Goal: Task Accomplishment & Management: Manage account settings

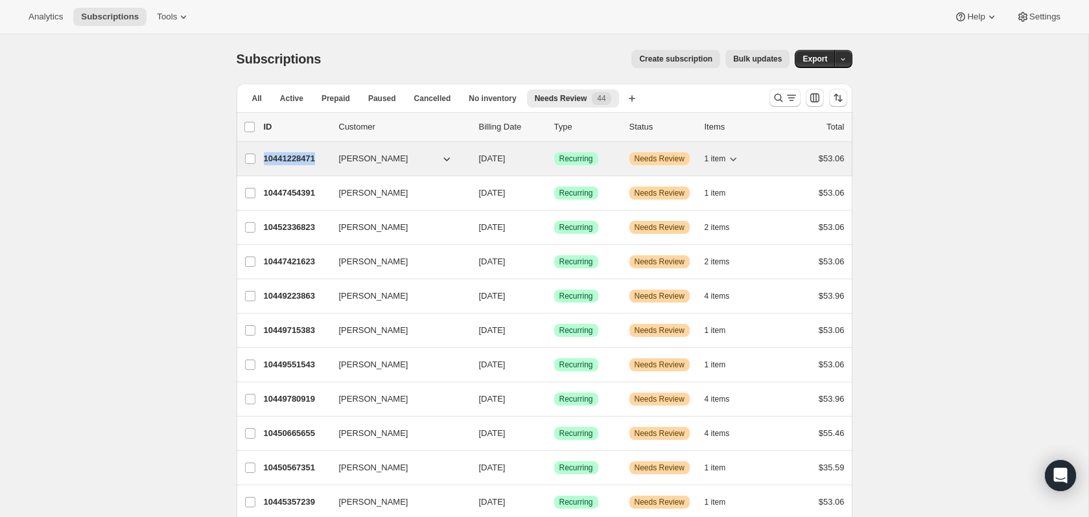
drag, startPoint x: 260, startPoint y: 157, endPoint x: 324, endPoint y: 161, distance: 64.4
click at [324, 161] on div "[PERSON_NAME] 10441228471 [PERSON_NAME] [DATE] Success Recurring Warning Needs …" at bounding box center [544, 159] width 601 height 18
click at [272, 157] on p "10441228471" at bounding box center [296, 158] width 65 height 13
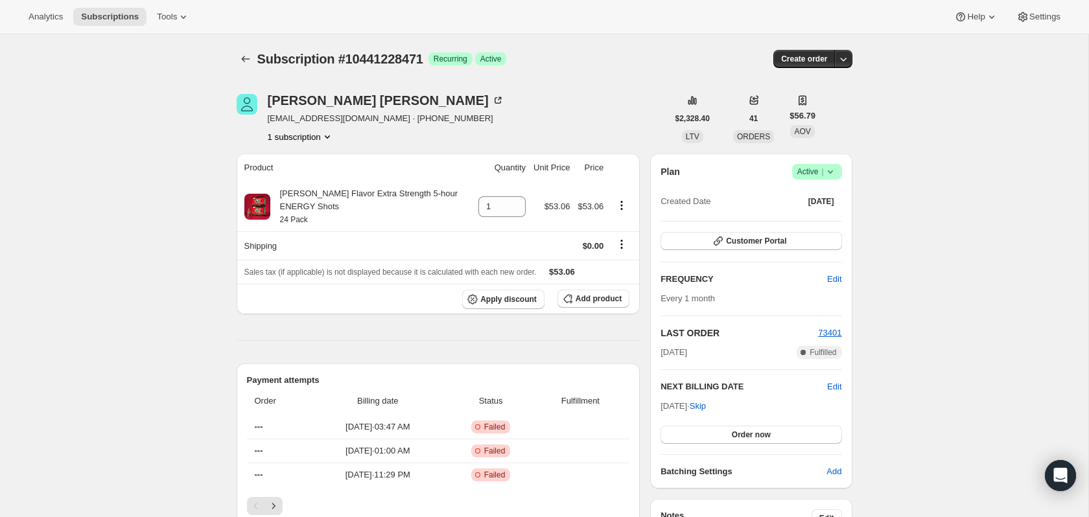
click at [317, 134] on button "1 subscription" at bounding box center [301, 136] width 66 height 13
click at [287, 161] on span "10441228471 Info Current" at bounding box center [301, 161] width 90 height 10
drag, startPoint x: 259, startPoint y: 159, endPoint x: 303, endPoint y: 164, distance: 45.0
click at [303, 164] on span "10441228471 Info Current" at bounding box center [301, 161] width 90 height 10
click at [243, 55] on icon "Subscriptions" at bounding box center [245, 59] width 13 height 13
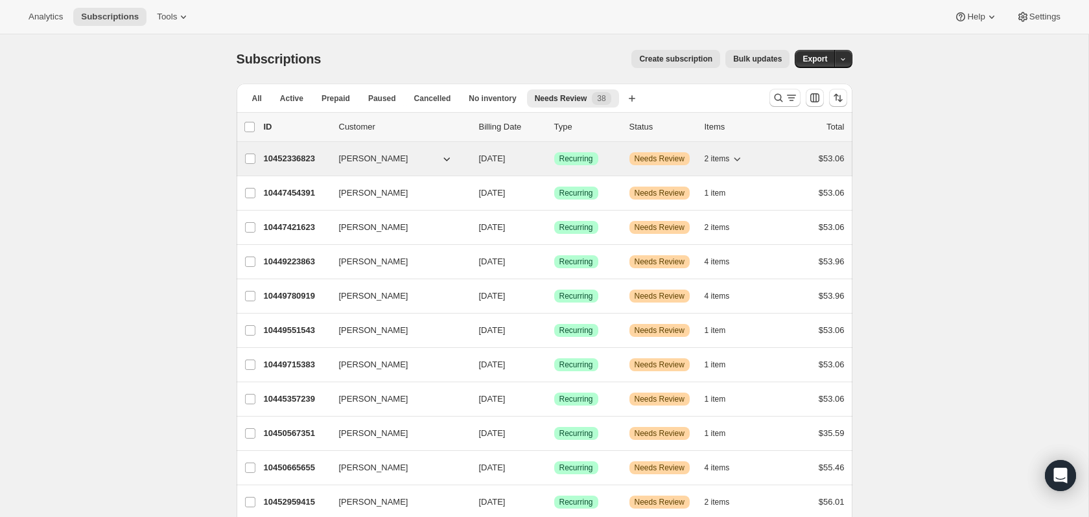
click at [295, 164] on p "10452336823" at bounding box center [296, 158] width 65 height 13
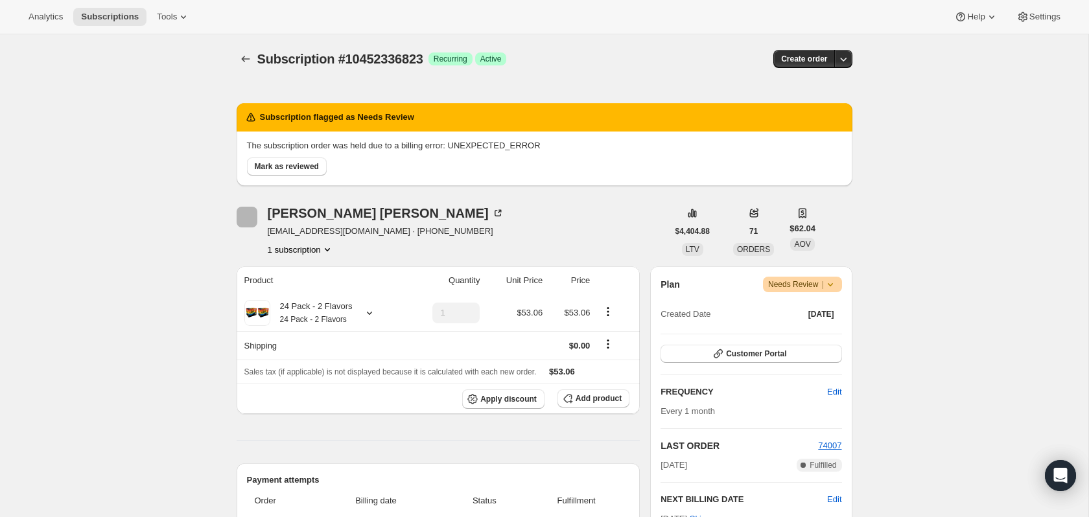
click at [370, 60] on span "Subscription #10452336823" at bounding box center [340, 59] width 166 height 14
copy span "10452336823"
click at [239, 56] on icon "Subscriptions" at bounding box center [245, 59] width 13 height 13
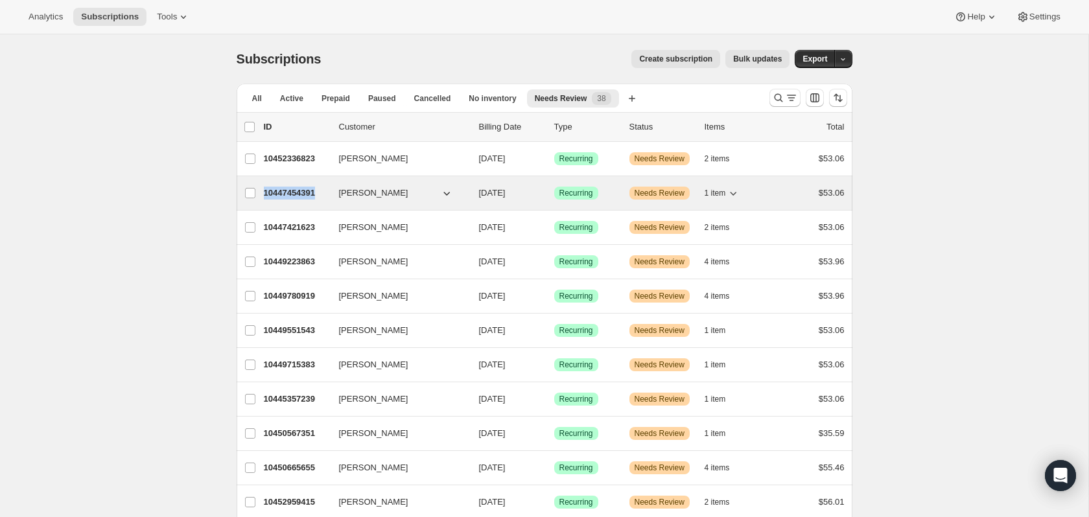
drag, startPoint x: 265, startPoint y: 193, endPoint x: 313, endPoint y: 191, distance: 48.7
click at [313, 191] on p "10447454391" at bounding box center [296, 193] width 65 height 13
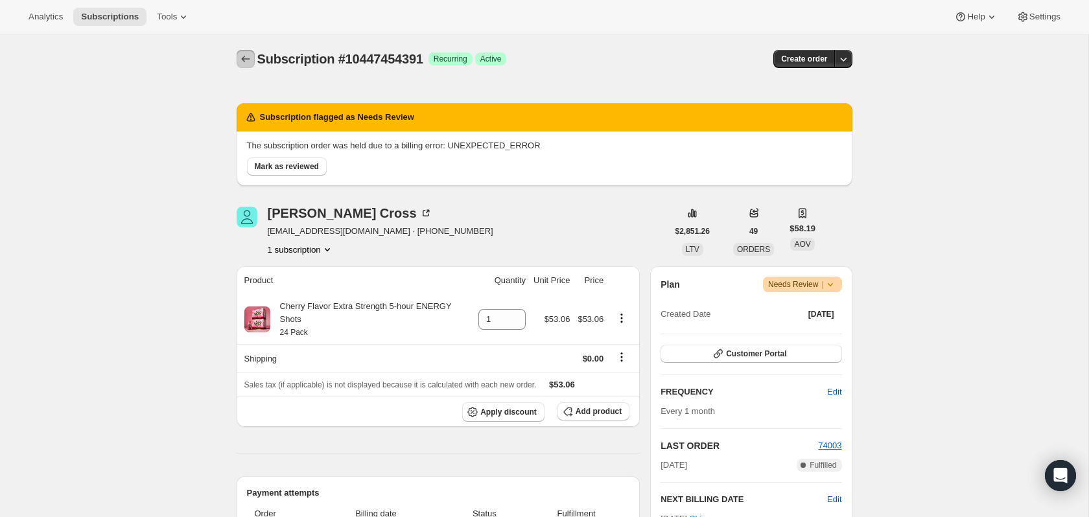
click at [244, 61] on icon "Subscriptions" at bounding box center [245, 59] width 13 height 13
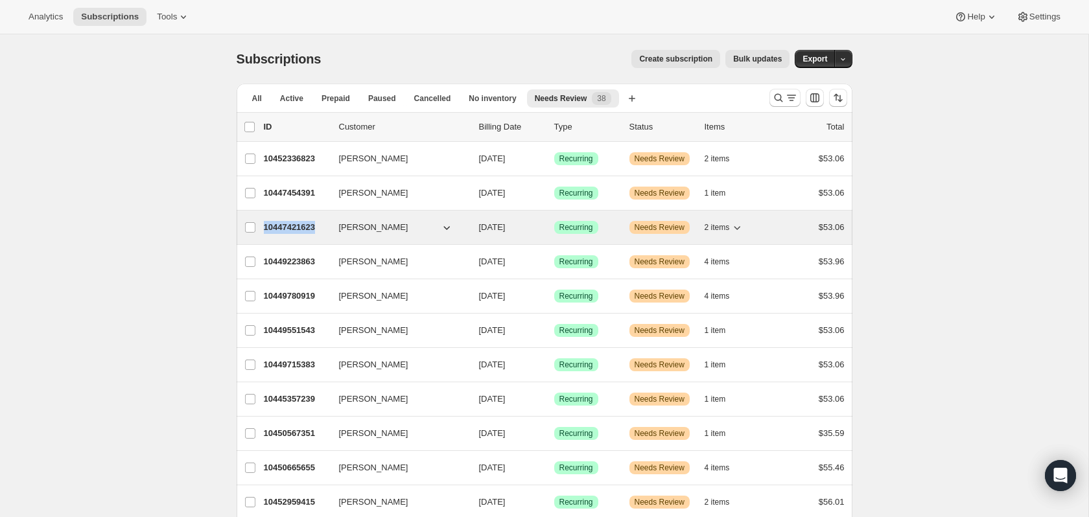
drag, startPoint x: 263, startPoint y: 230, endPoint x: 313, endPoint y: 232, distance: 50.0
click at [313, 232] on div "[PERSON_NAME] 10447421623 [PERSON_NAME] [DATE] Success Recurring Warning Needs …" at bounding box center [544, 228] width 601 height 18
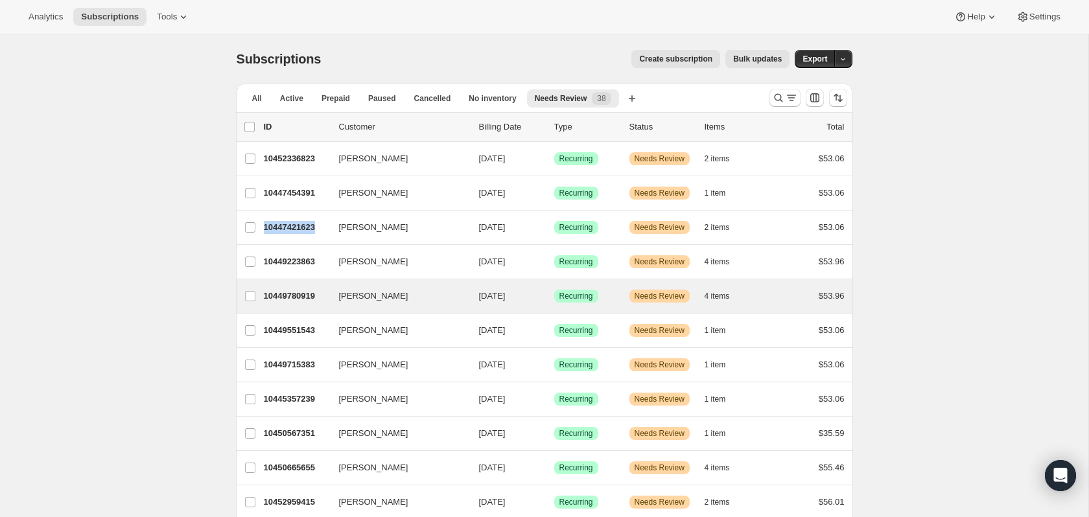
copy div "[PERSON_NAME] 10447421623"
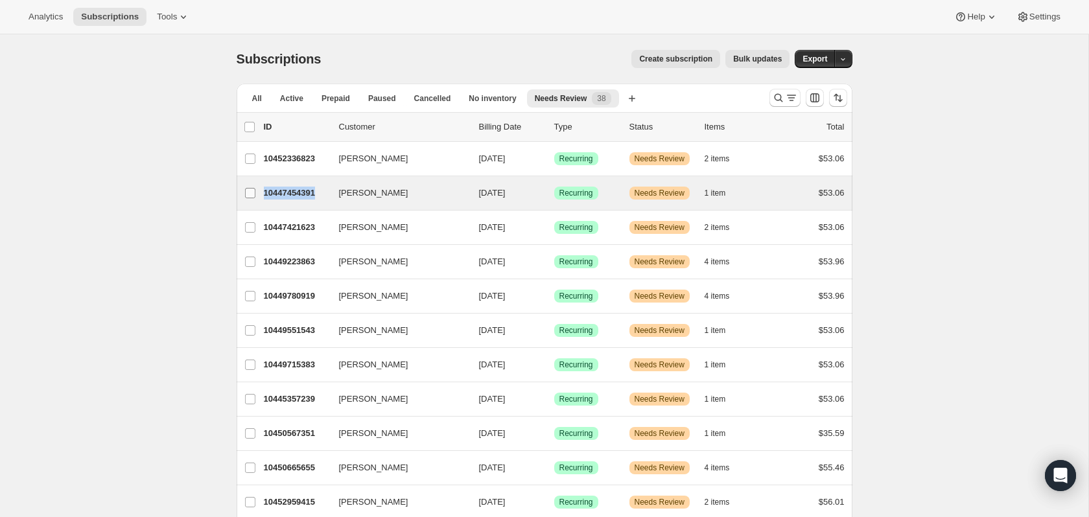
drag, startPoint x: 318, startPoint y: 192, endPoint x: 261, endPoint y: 200, distance: 57.7
click at [261, 200] on div "[PERSON_NAME] 10447454391 [PERSON_NAME] [DATE] Success Recurring Warning Needs …" at bounding box center [544, 193] width 601 height 18
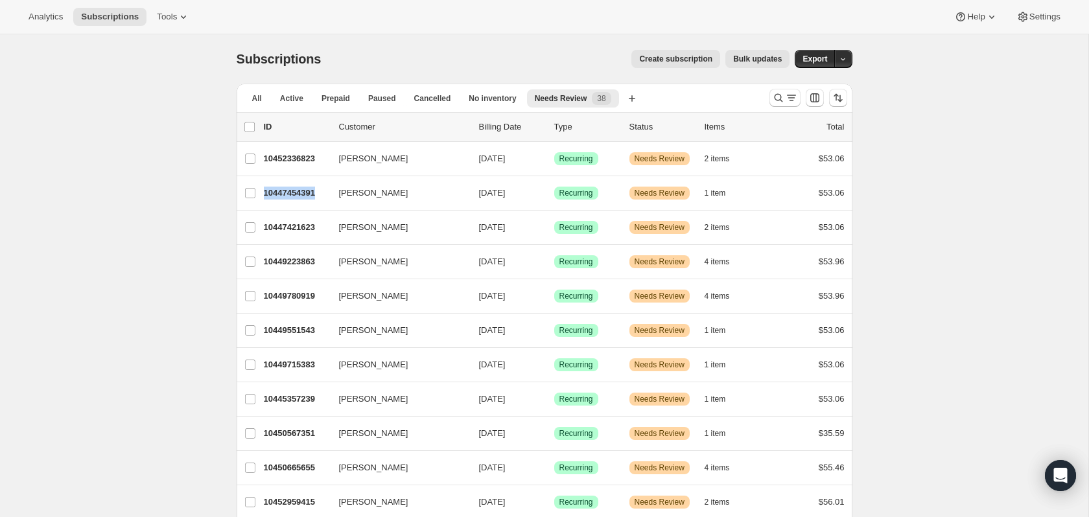
copy div "[PERSON_NAME] 10447454391"
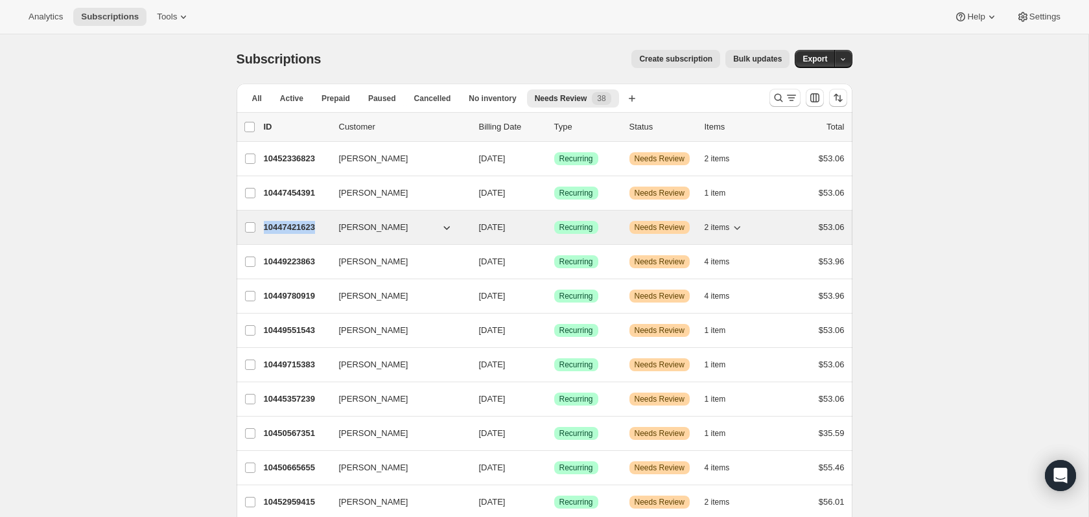
copy div "[PERSON_NAME] 10447421623"
drag, startPoint x: 261, startPoint y: 228, endPoint x: 306, endPoint y: 237, distance: 45.5
click at [306, 237] on div "[PERSON_NAME] 10447421623 [PERSON_NAME] [DATE] Success Recurring Warning Needs …" at bounding box center [545, 228] width 616 height 34
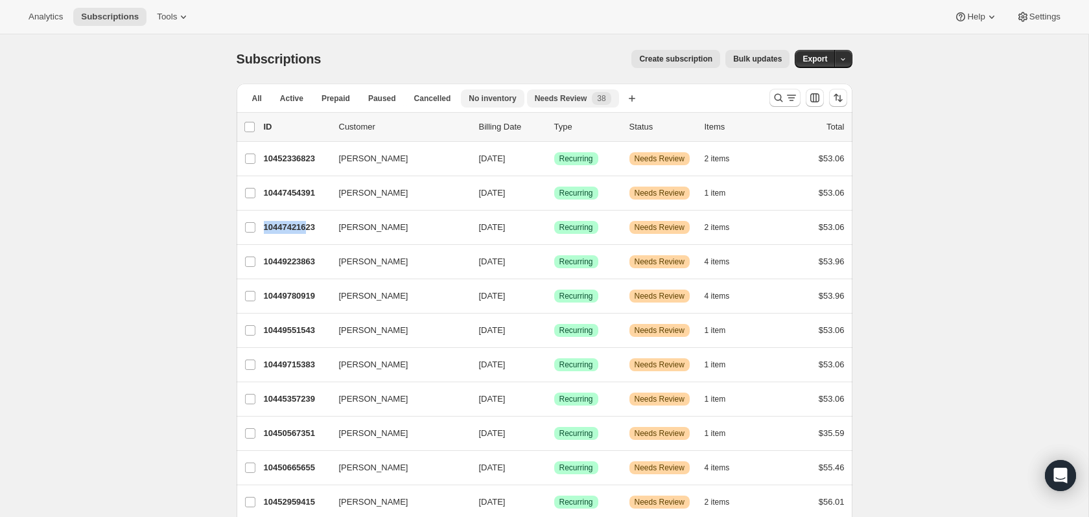
click at [469, 101] on span "No inventory" at bounding box center [492, 98] width 47 height 10
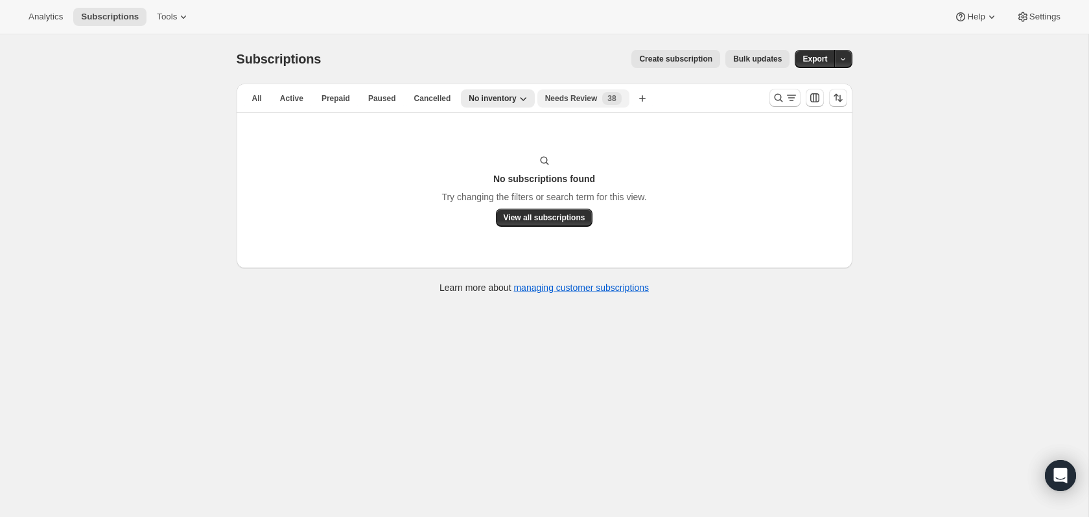
click at [545, 96] on span "Needs Review" at bounding box center [571, 98] width 53 height 10
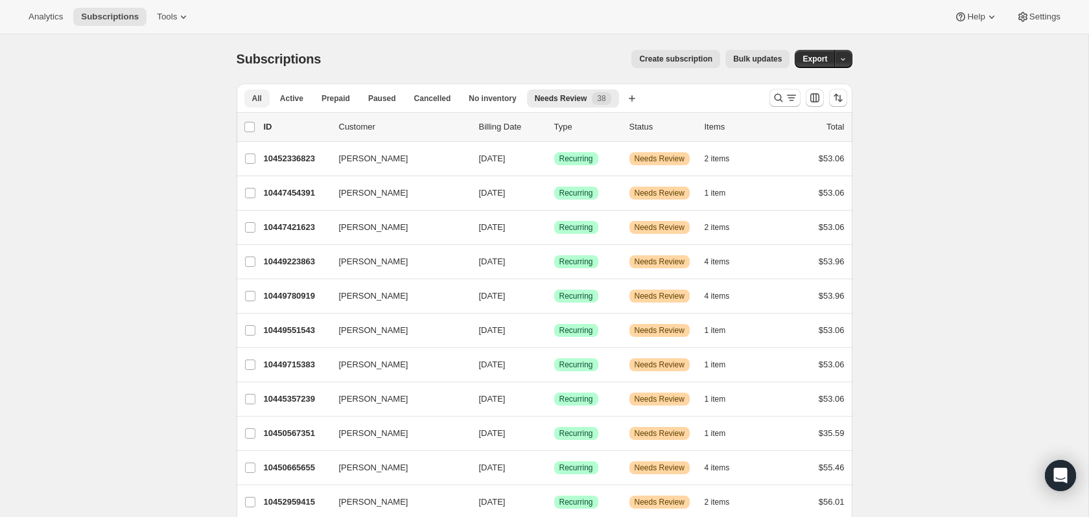
click at [257, 97] on span "All" at bounding box center [257, 98] width 10 height 10
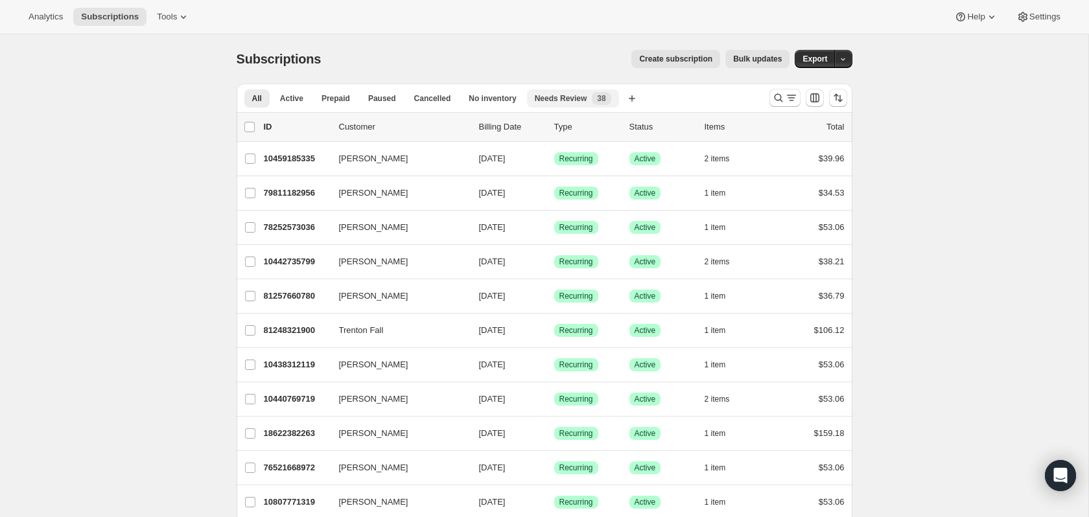
click at [535, 97] on span "Needs Review" at bounding box center [561, 98] width 53 height 10
